Goal: Task Accomplishment & Management: Manage account settings

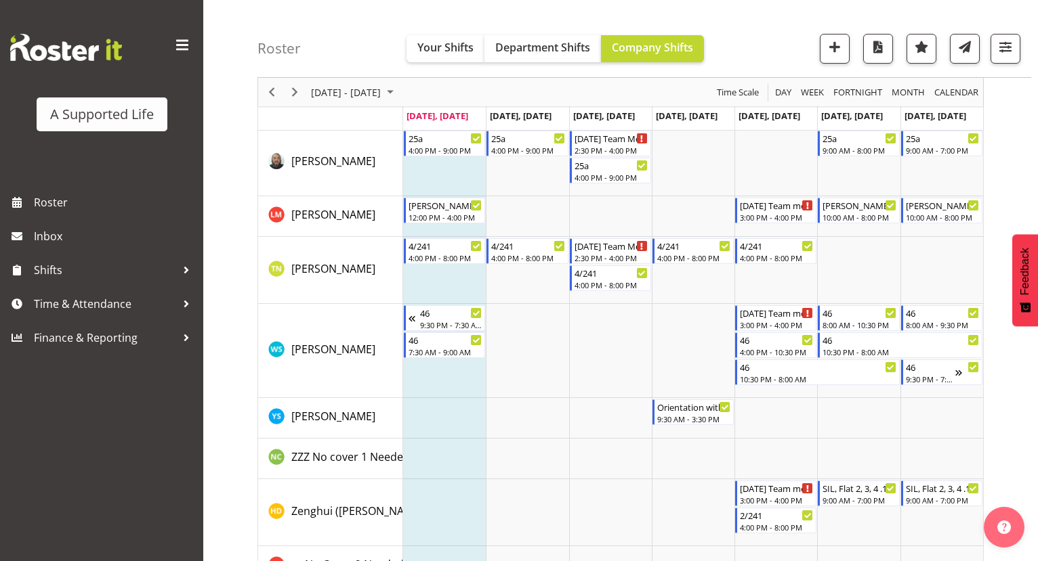
scroll to position [6606, 0]
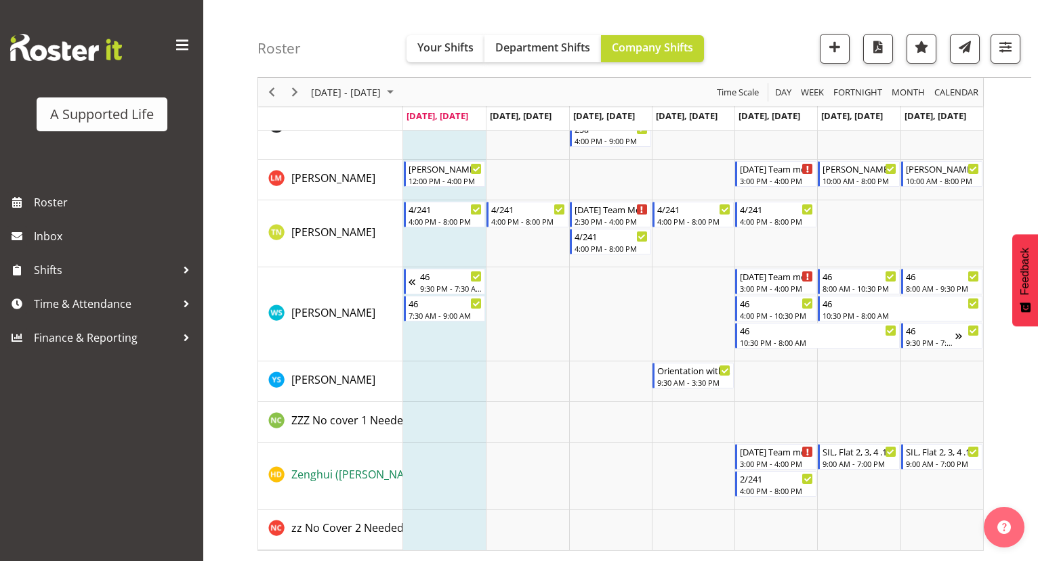
click at [309, 475] on span "Zenghui ([PERSON_NAME]" at bounding box center [356, 474] width 131 height 15
click at [680, 457] on td "Timeline Week of September 1, 2025" at bounding box center [693, 476] width 83 height 67
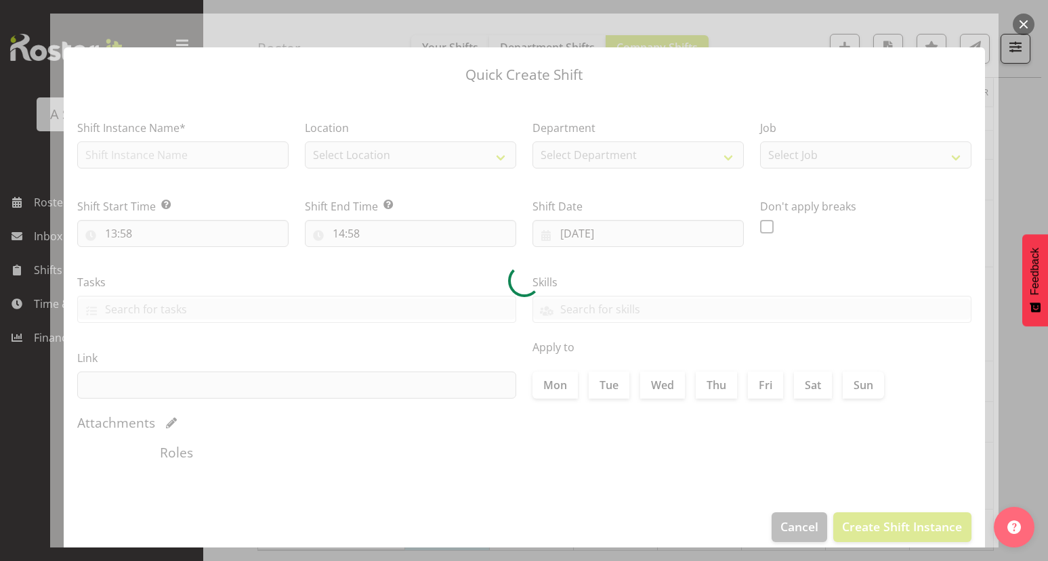
type input "[DATE]"
checkbox input "true"
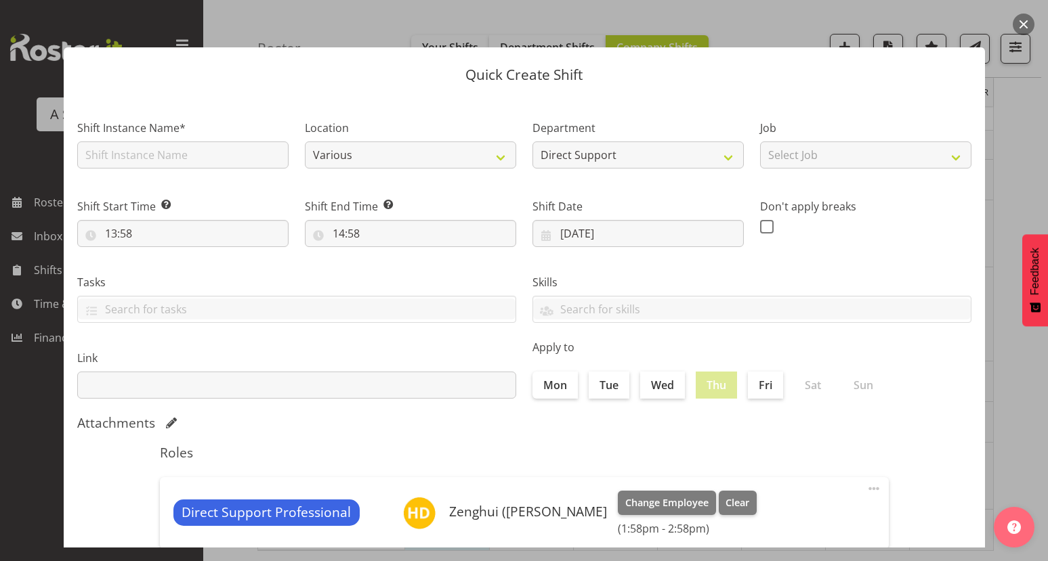
click at [1024, 14] on button "button" at bounding box center [1024, 25] width 22 height 22
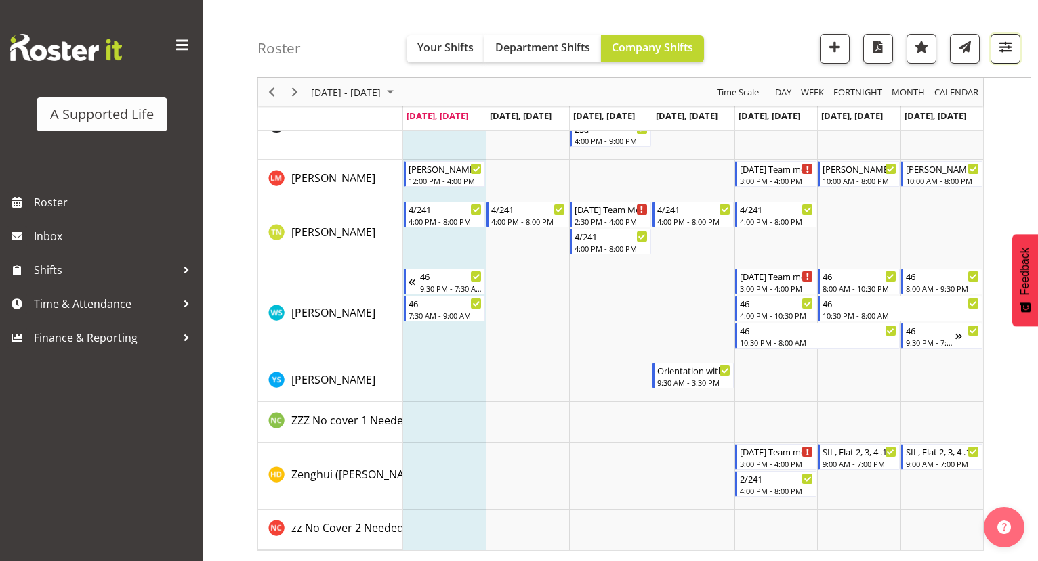
click at [997, 55] on span "button" at bounding box center [1005, 47] width 18 height 18
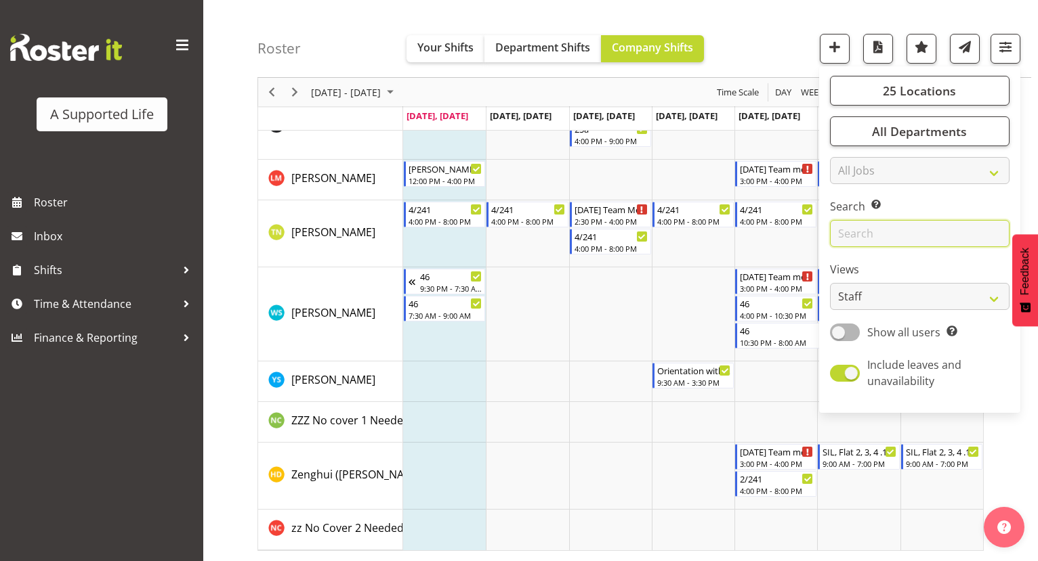
click at [861, 241] on input "text" at bounding box center [919, 233] width 179 height 27
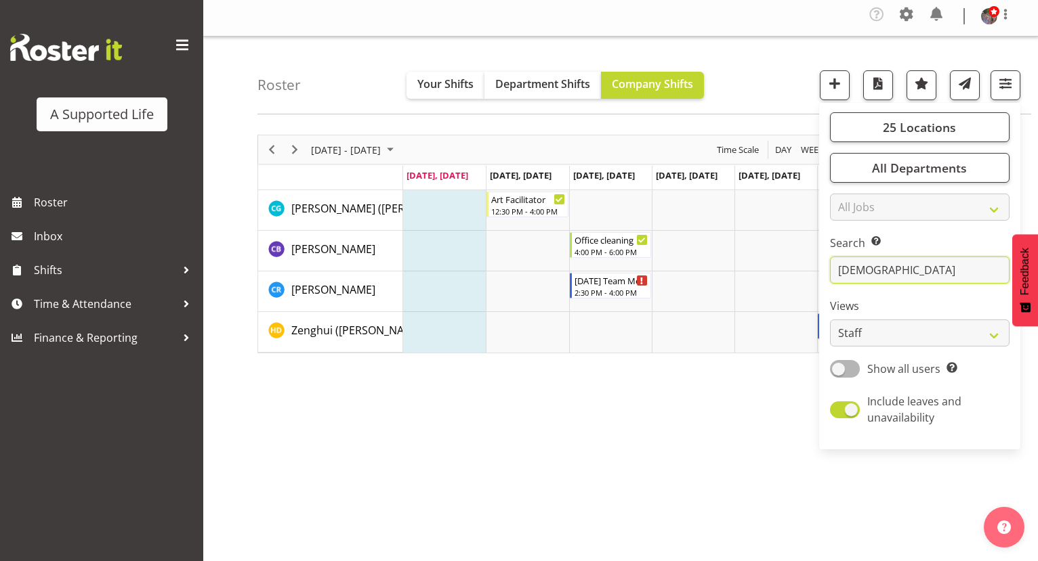
scroll to position [0, 0]
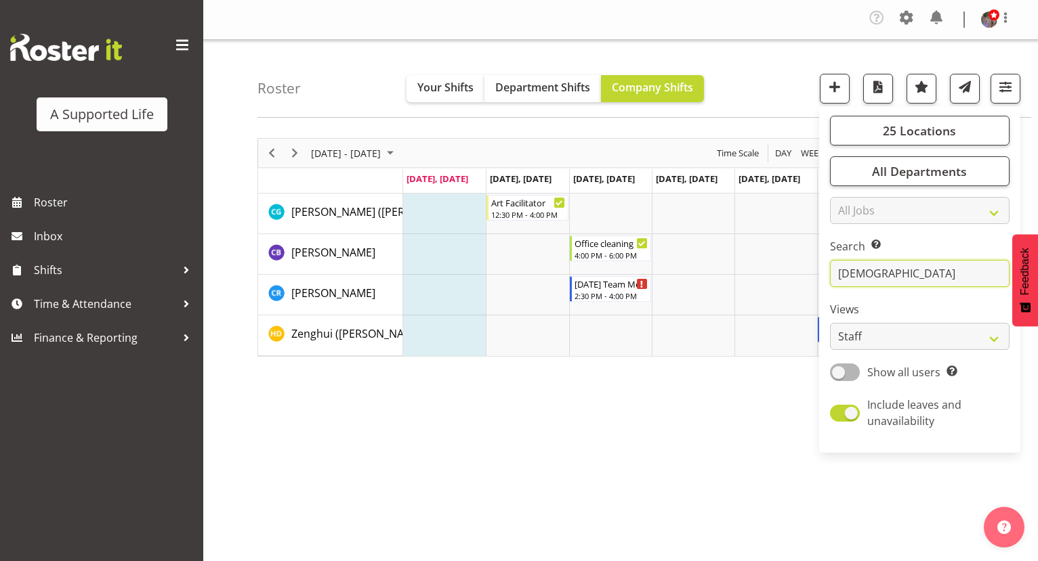
drag, startPoint x: 893, startPoint y: 276, endPoint x: 831, endPoint y: 274, distance: 61.7
click at [831, 274] on input "[DEMOGRAPHIC_DATA]" at bounding box center [919, 273] width 179 height 27
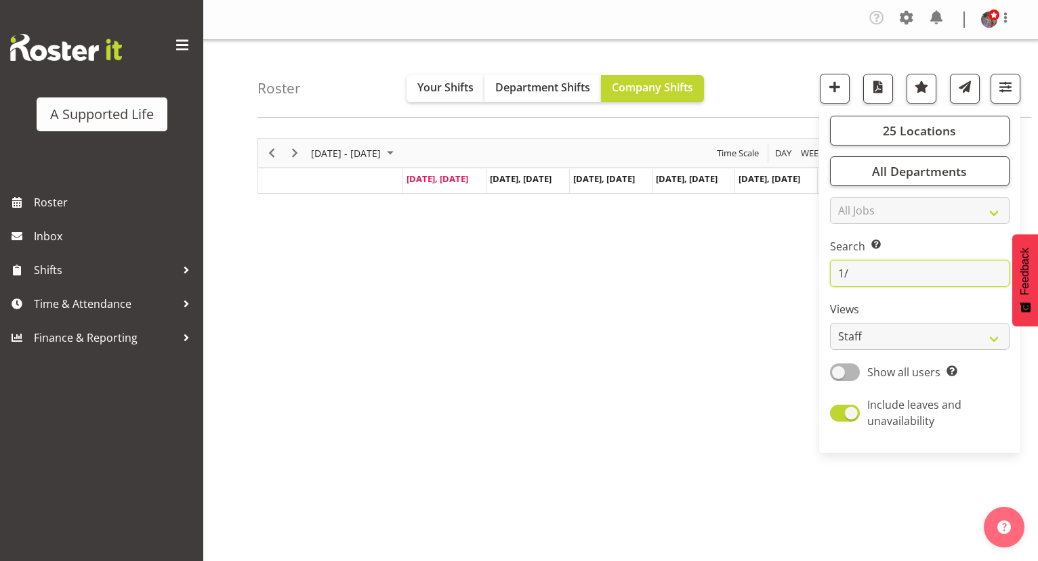
type input "1"
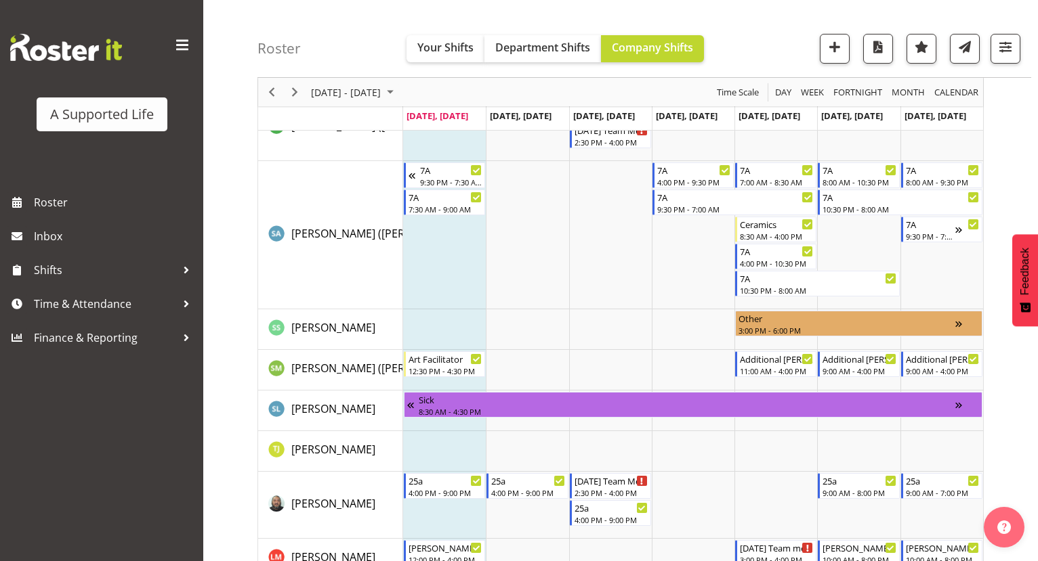
scroll to position [6217, 0]
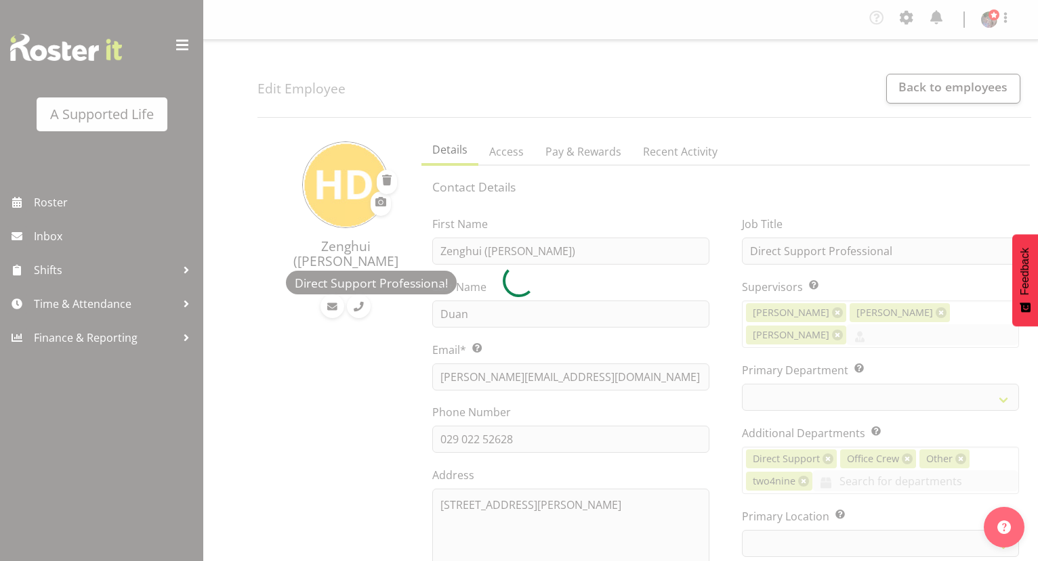
select select "TimelineWeek"
select select
